Goal: Task Accomplishment & Management: Manage account settings

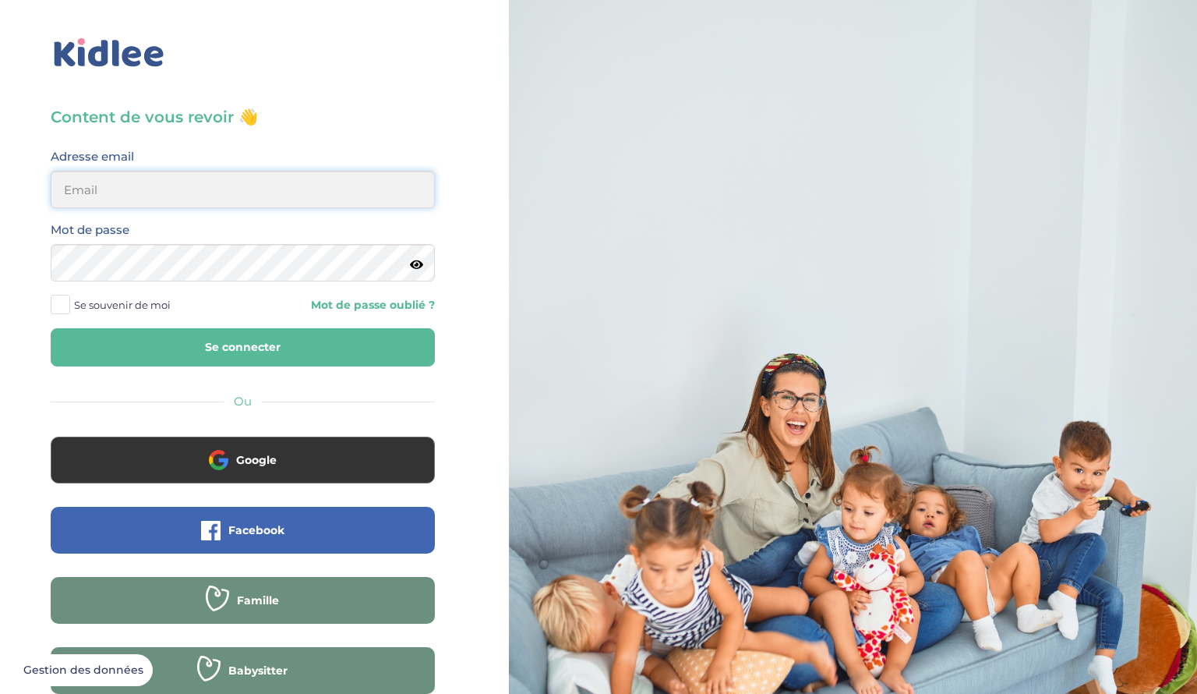
type input "nehemie.a.moukaga@gmail.com"
click at [260, 196] on input "nehemie.a.moukaga@gmail.com" at bounding box center [243, 189] width 384 height 37
click at [286, 346] on button "Se connecter" at bounding box center [243, 347] width 384 height 38
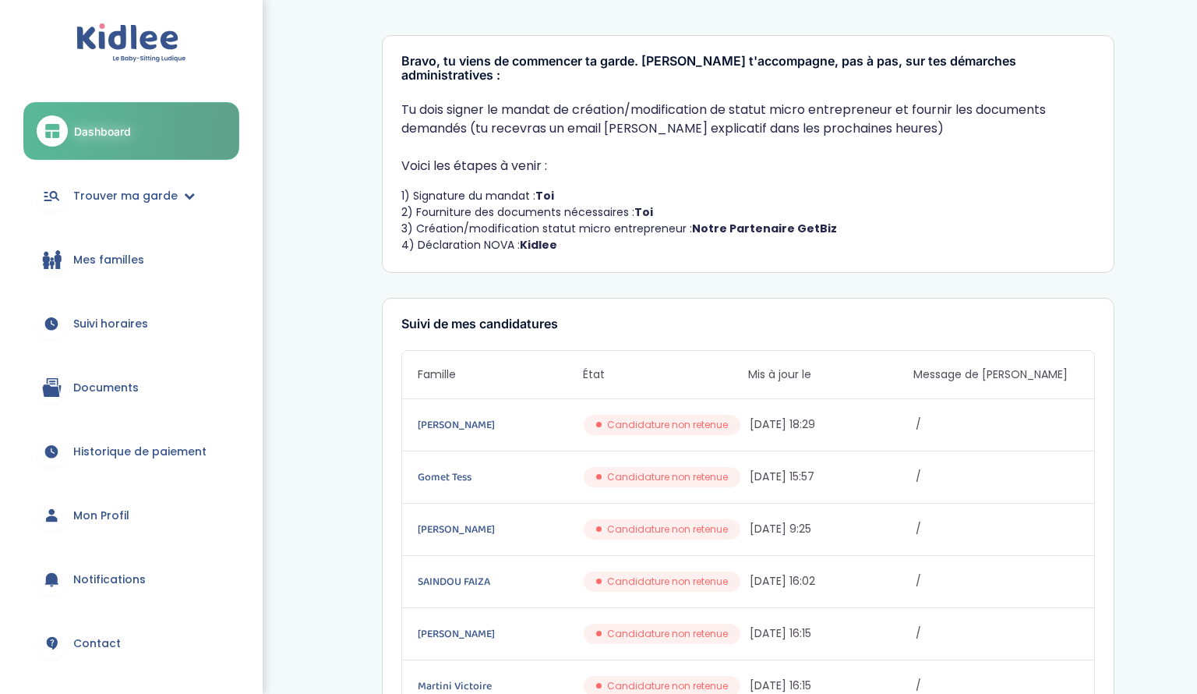
click at [132, 269] on link "Mes familles" at bounding box center [131, 259] width 216 height 56
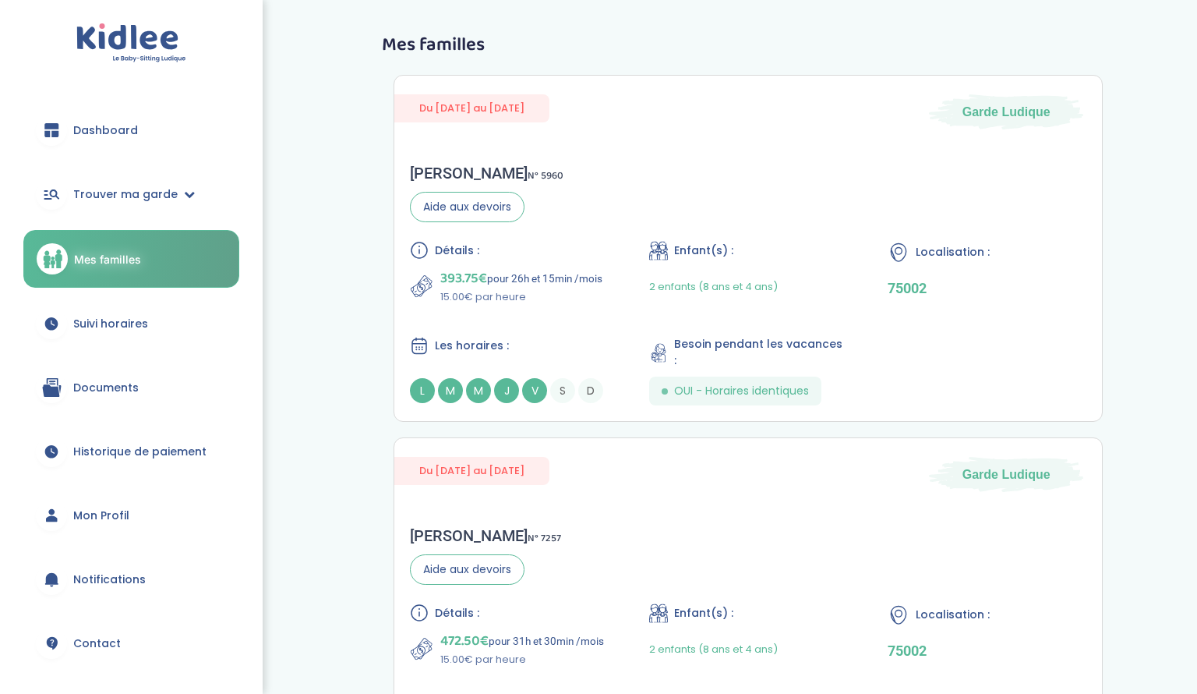
click at [118, 390] on span "Documents" at bounding box center [105, 388] width 65 height 16
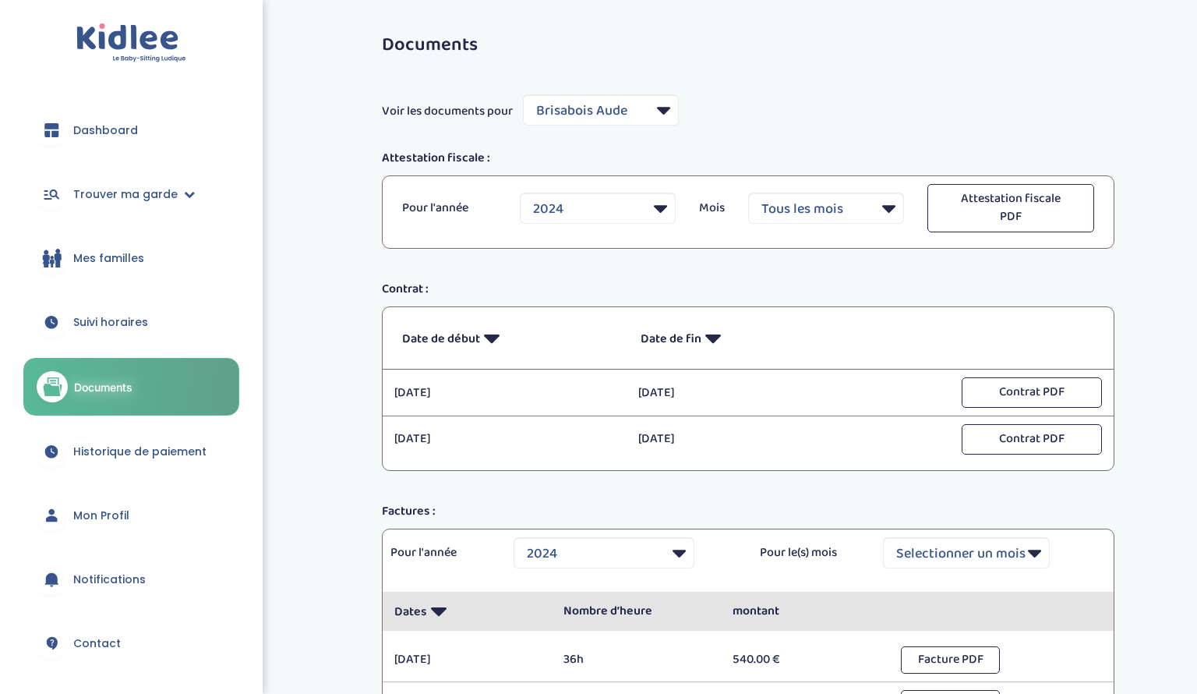
select select "5964"
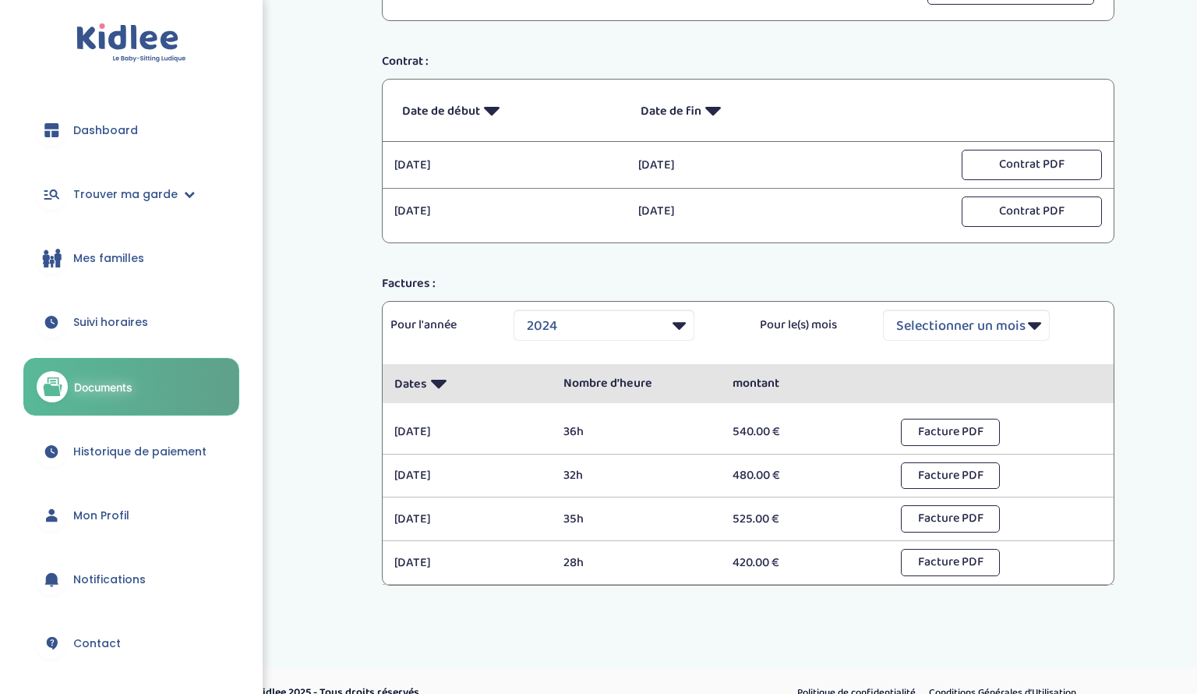
scroll to position [248, 0]
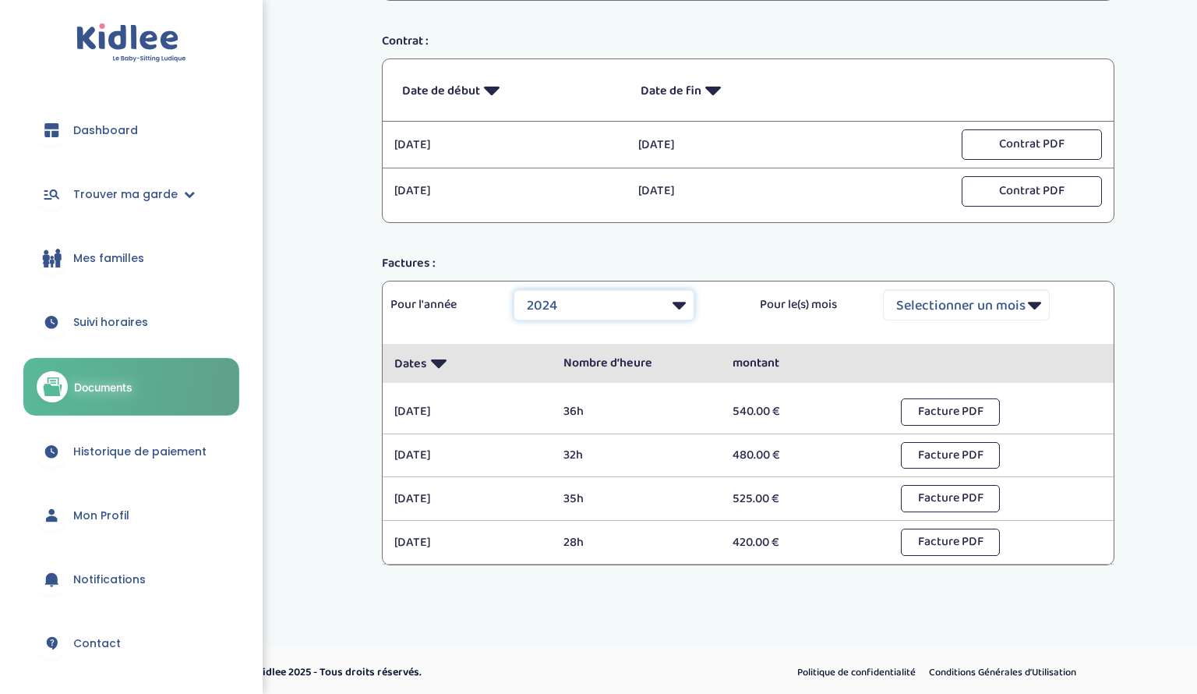
click at [659, 295] on select "Selectionner une année 2024 2025" at bounding box center [604, 304] width 181 height 31
select select "2025"
click at [514, 289] on select "Selectionner une année 2024 2025" at bounding box center [604, 304] width 181 height 31
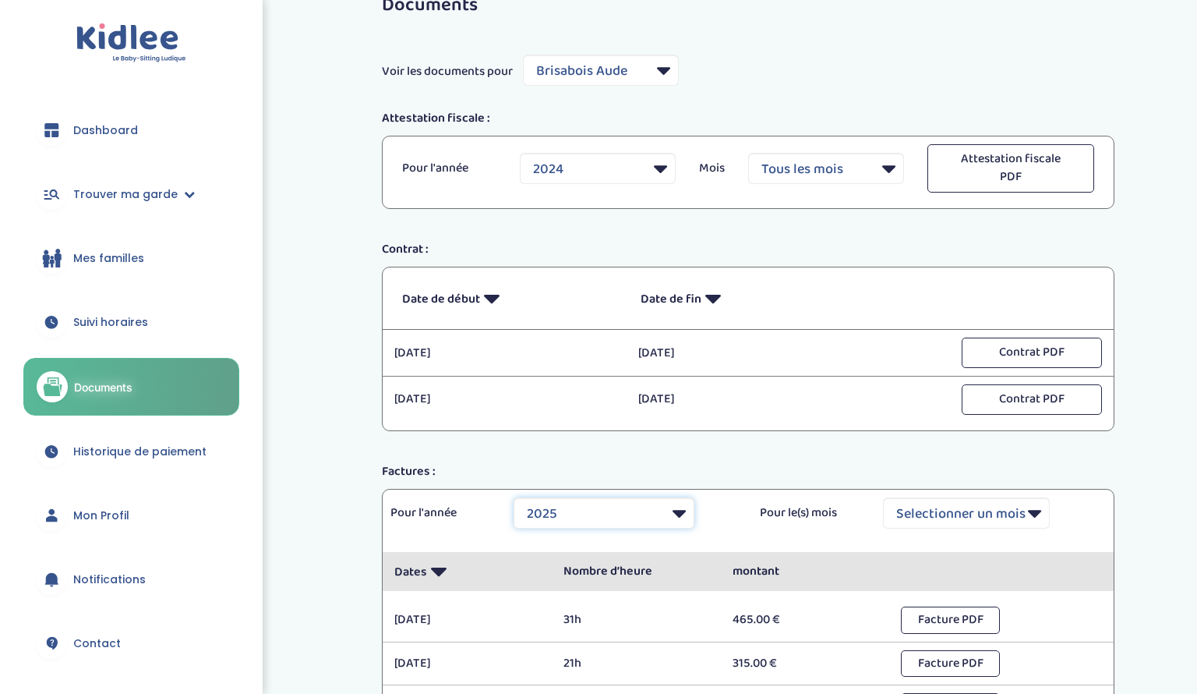
scroll to position [0, 0]
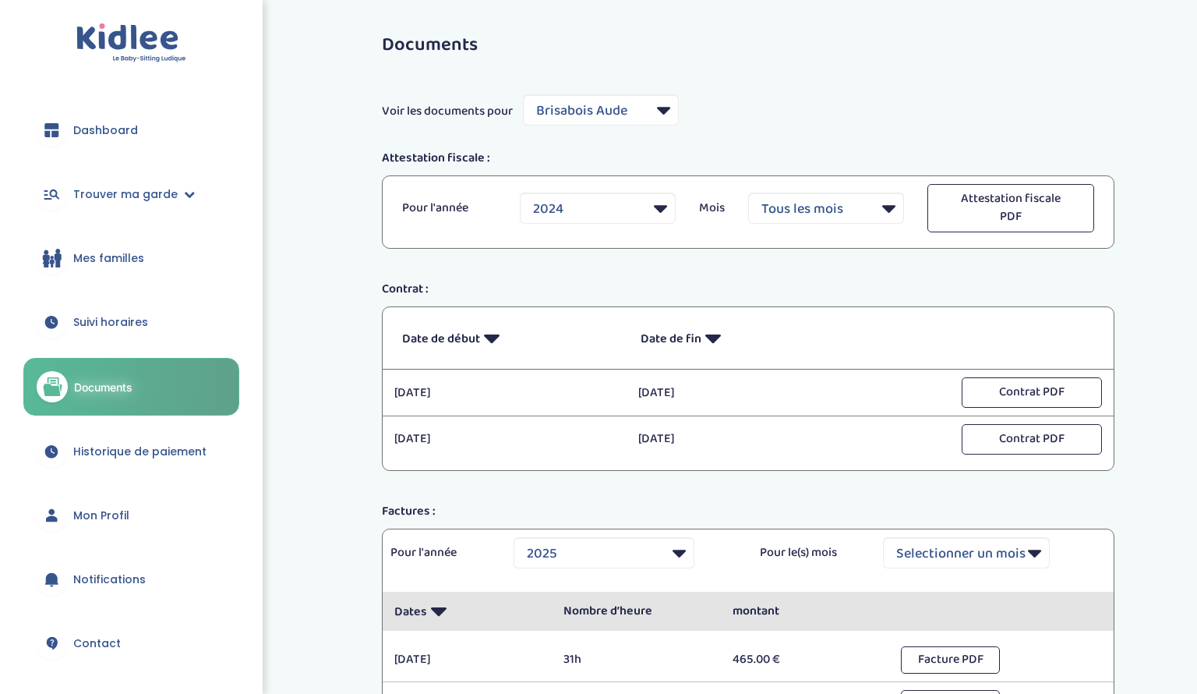
click at [161, 454] on span "Historique de paiement" at bounding box center [139, 451] width 133 height 16
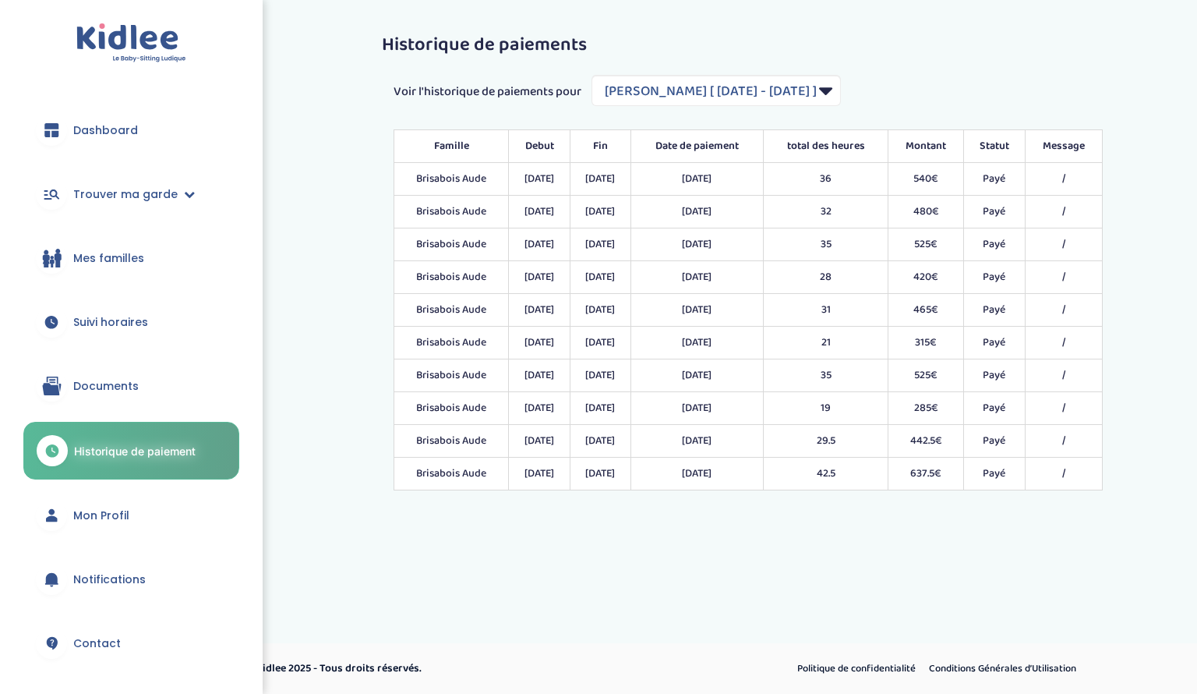
select select "1707"
click at [125, 304] on link "Suivi horaires" at bounding box center [131, 322] width 216 height 56
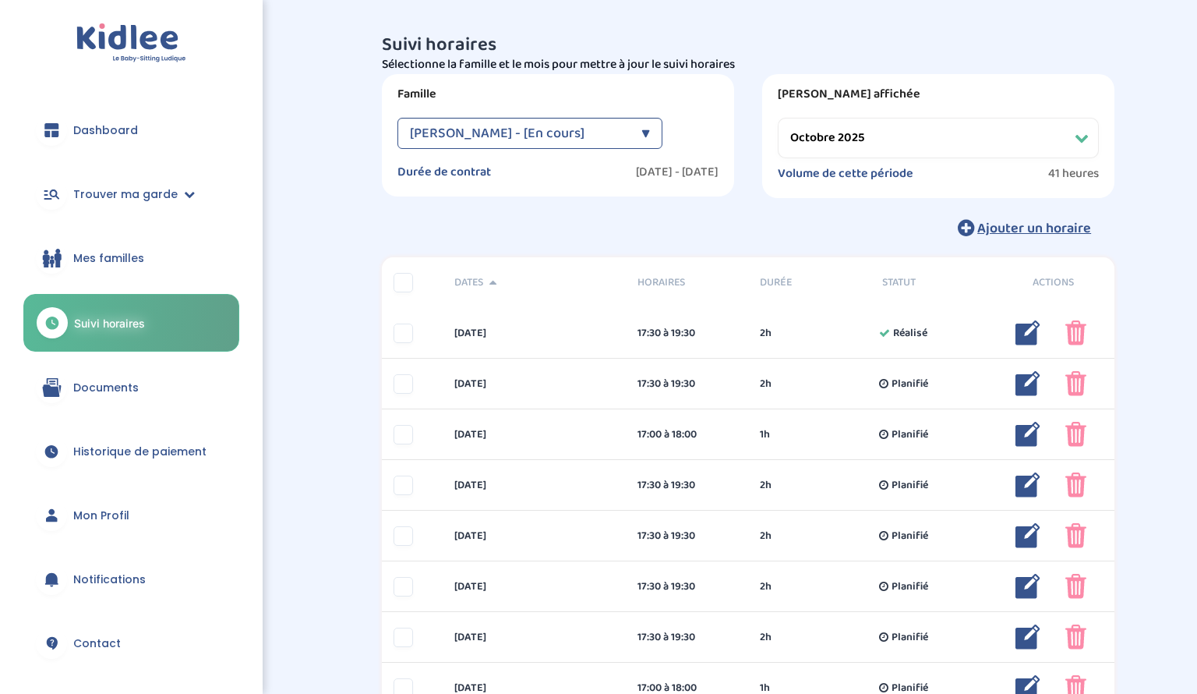
click at [970, 147] on select "Filtrer par mois août 2025 septembre 2025 octobre 2025 novembre 2025 décembre 2…" at bounding box center [938, 138] width 321 height 41
select select "septembre 2025"
click at [778, 118] on select "Filtrer par mois août 2025 septembre 2025 octobre 2025 novembre 2025 décembre 2…" at bounding box center [938, 138] width 321 height 41
